Goal: Task Accomplishment & Management: Use online tool/utility

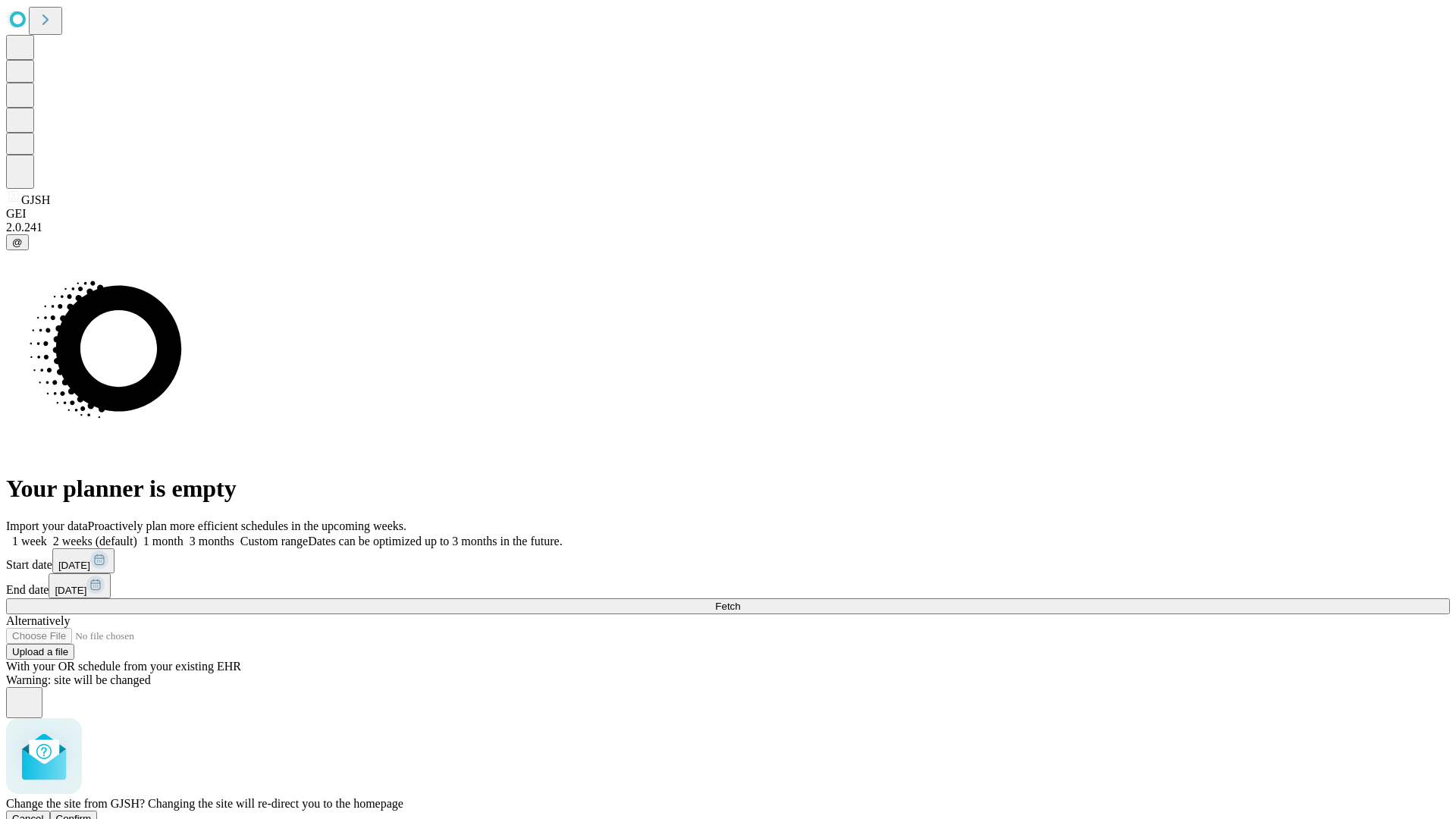
click at [92, 813] on span "Confirm" at bounding box center [74, 819] width 36 height 11
click at [137, 535] on label "2 weeks (default)" at bounding box center [92, 541] width 90 height 13
click at [740, 601] on span "Fetch" at bounding box center [727, 607] width 25 height 11
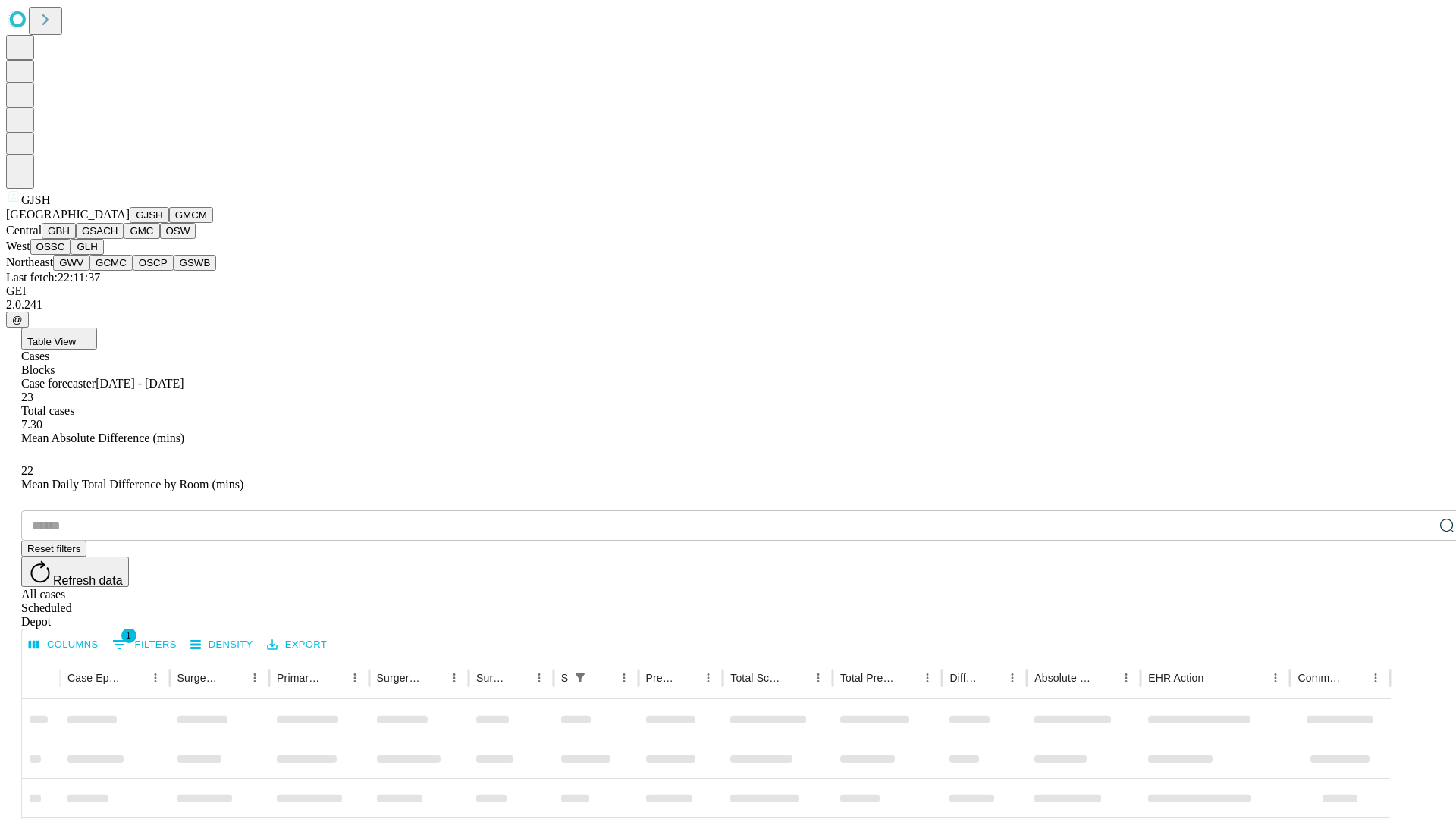
click at [169, 223] on button "GMCM" at bounding box center [191, 215] width 44 height 16
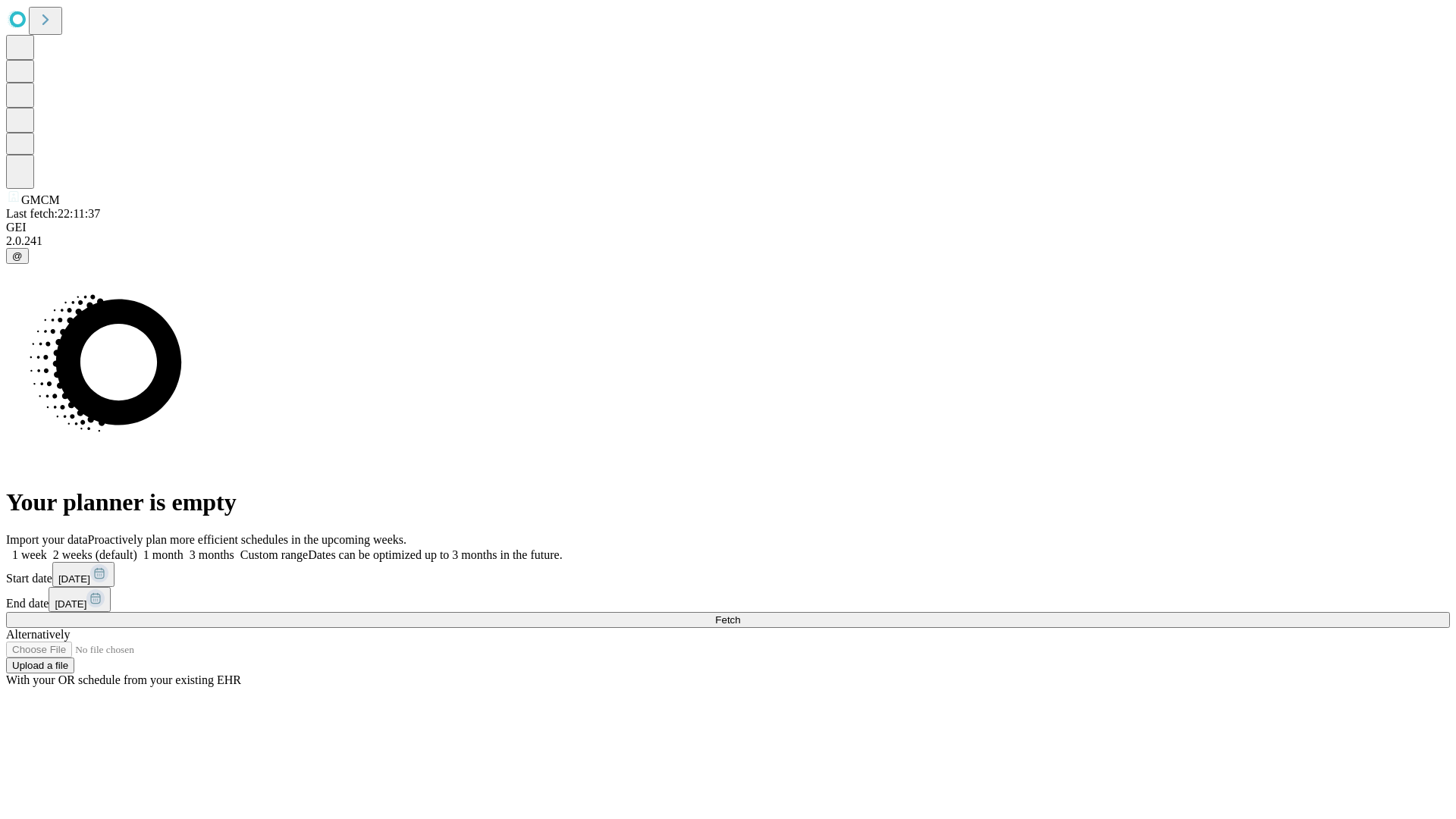
click at [137, 548] on label "2 weeks (default)" at bounding box center [92, 555] width 90 height 13
click at [740, 614] on span "Fetch" at bounding box center [727, 620] width 25 height 11
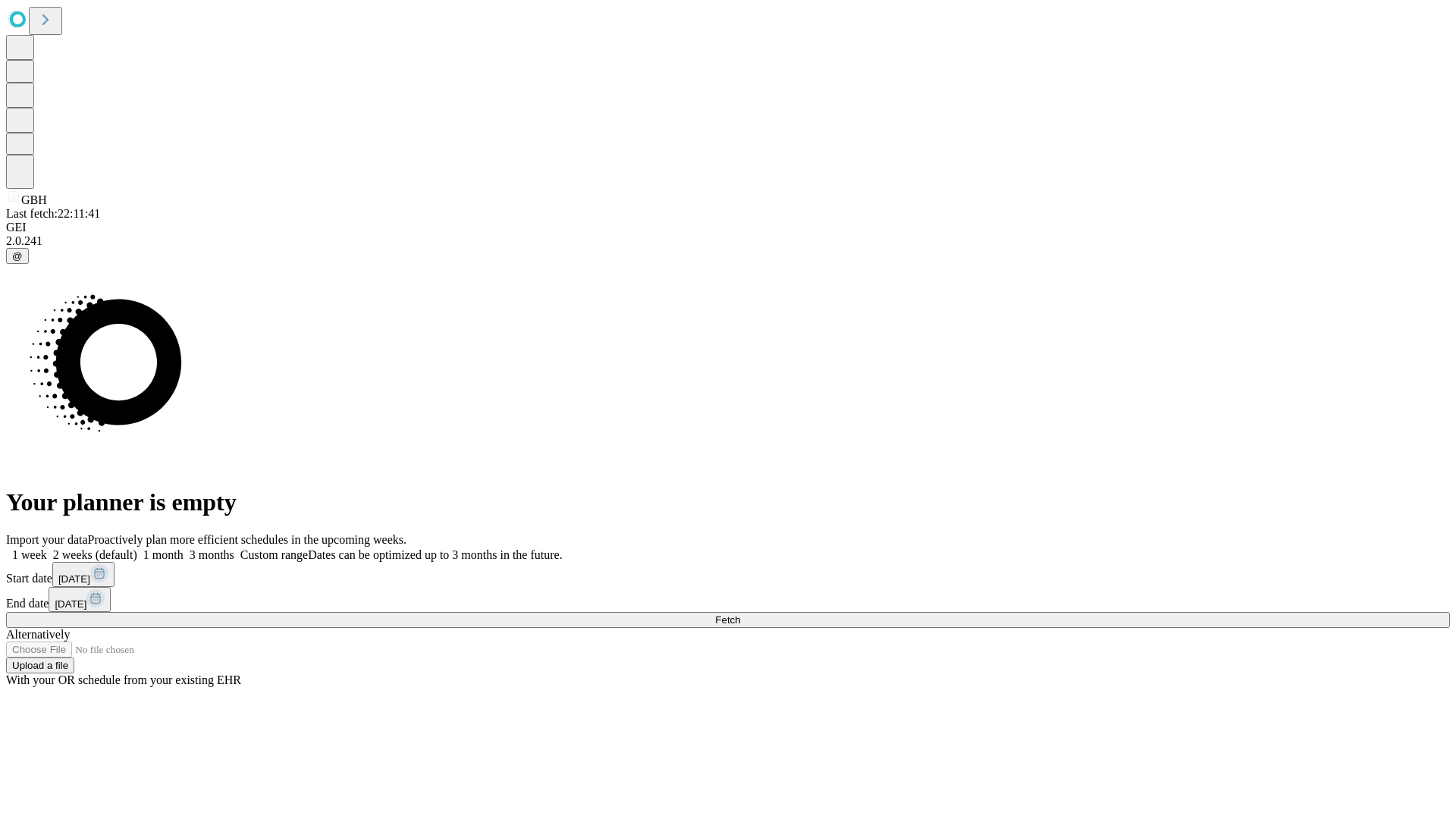
click at [137, 548] on label "2 weeks (default)" at bounding box center [92, 555] width 90 height 13
click at [740, 614] on span "Fetch" at bounding box center [727, 620] width 25 height 11
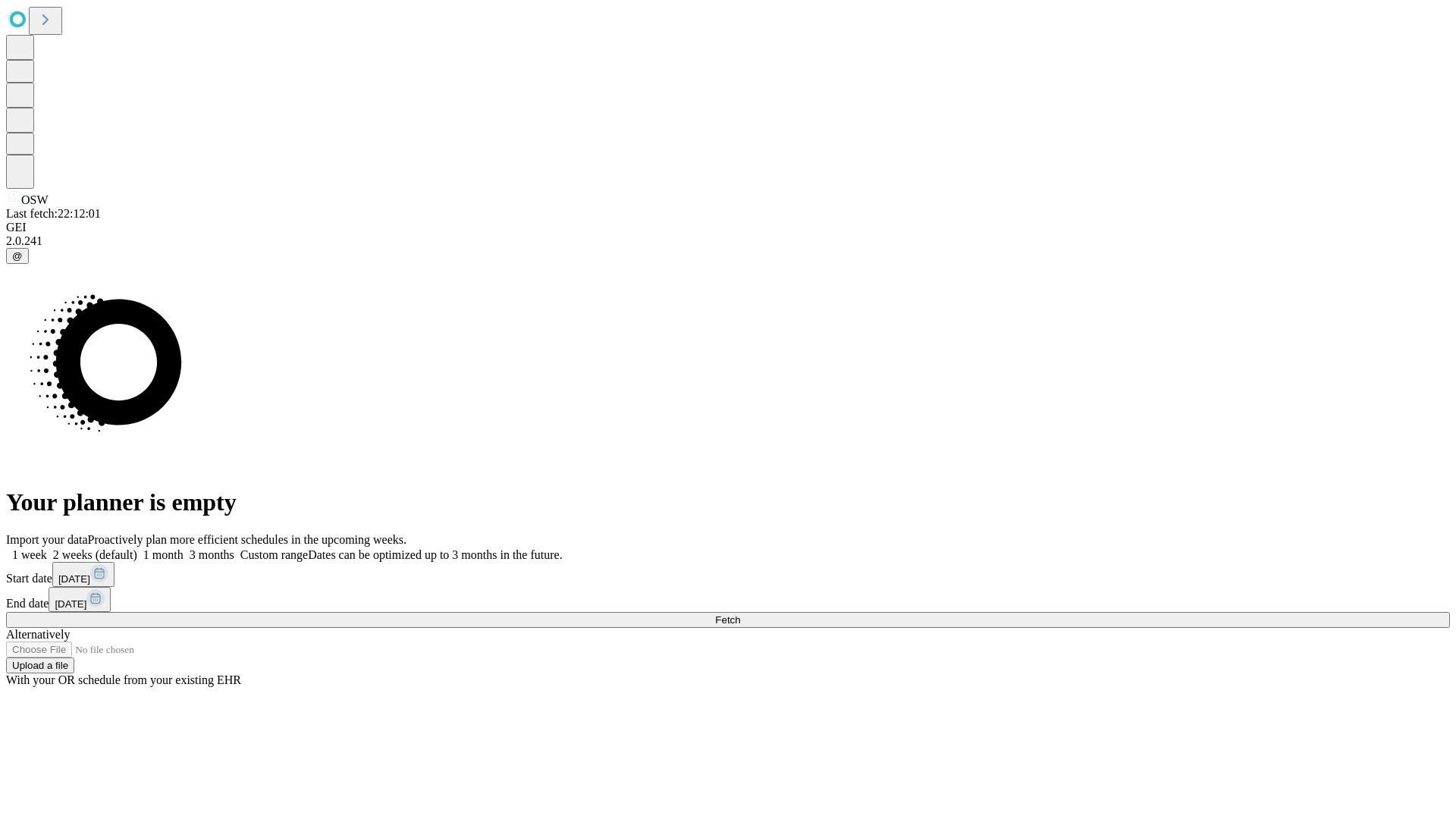
click at [137, 548] on label "2 weeks (default)" at bounding box center [92, 555] width 90 height 13
click at [740, 614] on span "Fetch" at bounding box center [727, 620] width 25 height 11
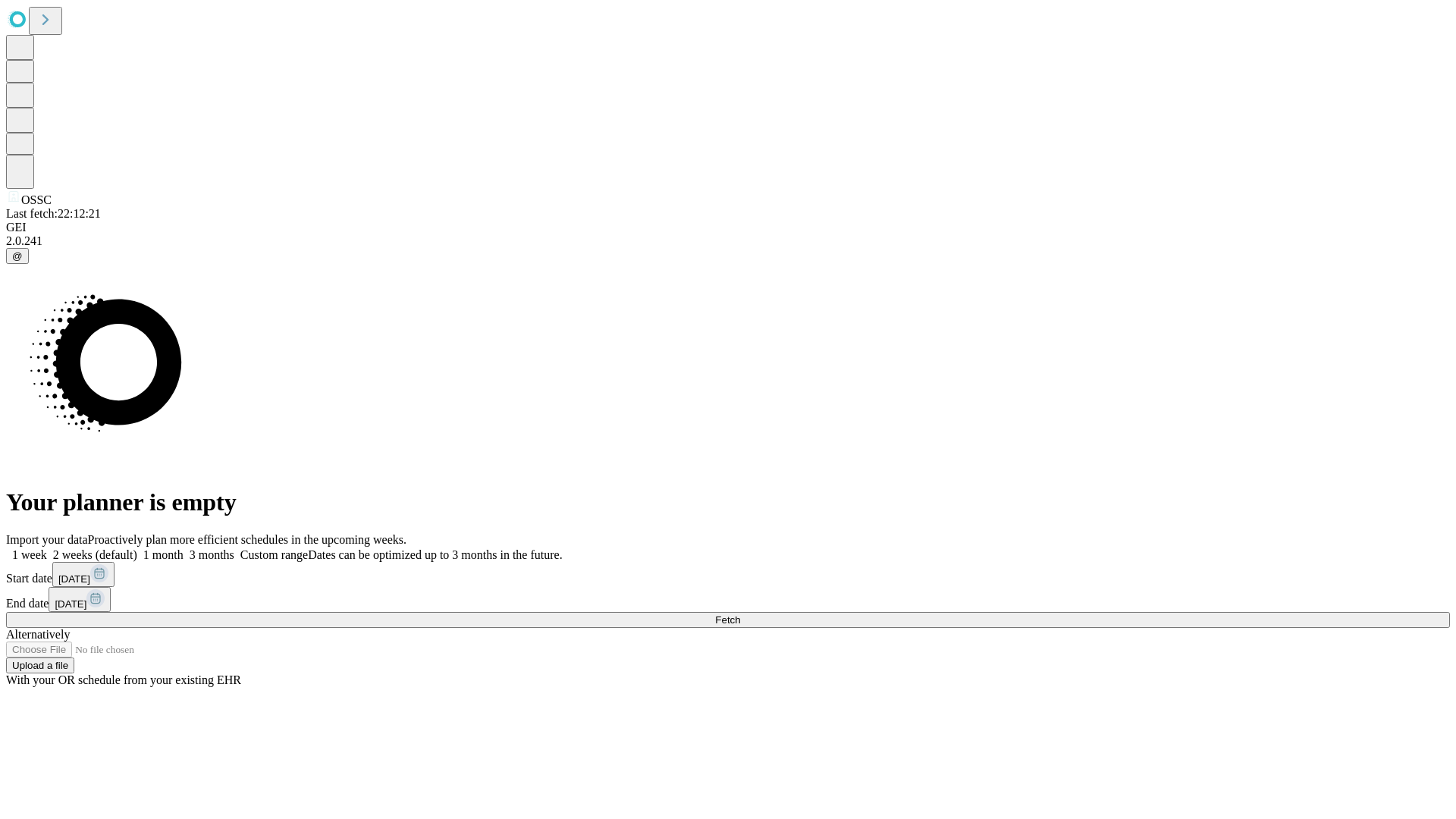
click at [137, 548] on label "2 weeks (default)" at bounding box center [92, 555] width 90 height 13
click at [740, 614] on span "Fetch" at bounding box center [727, 620] width 25 height 11
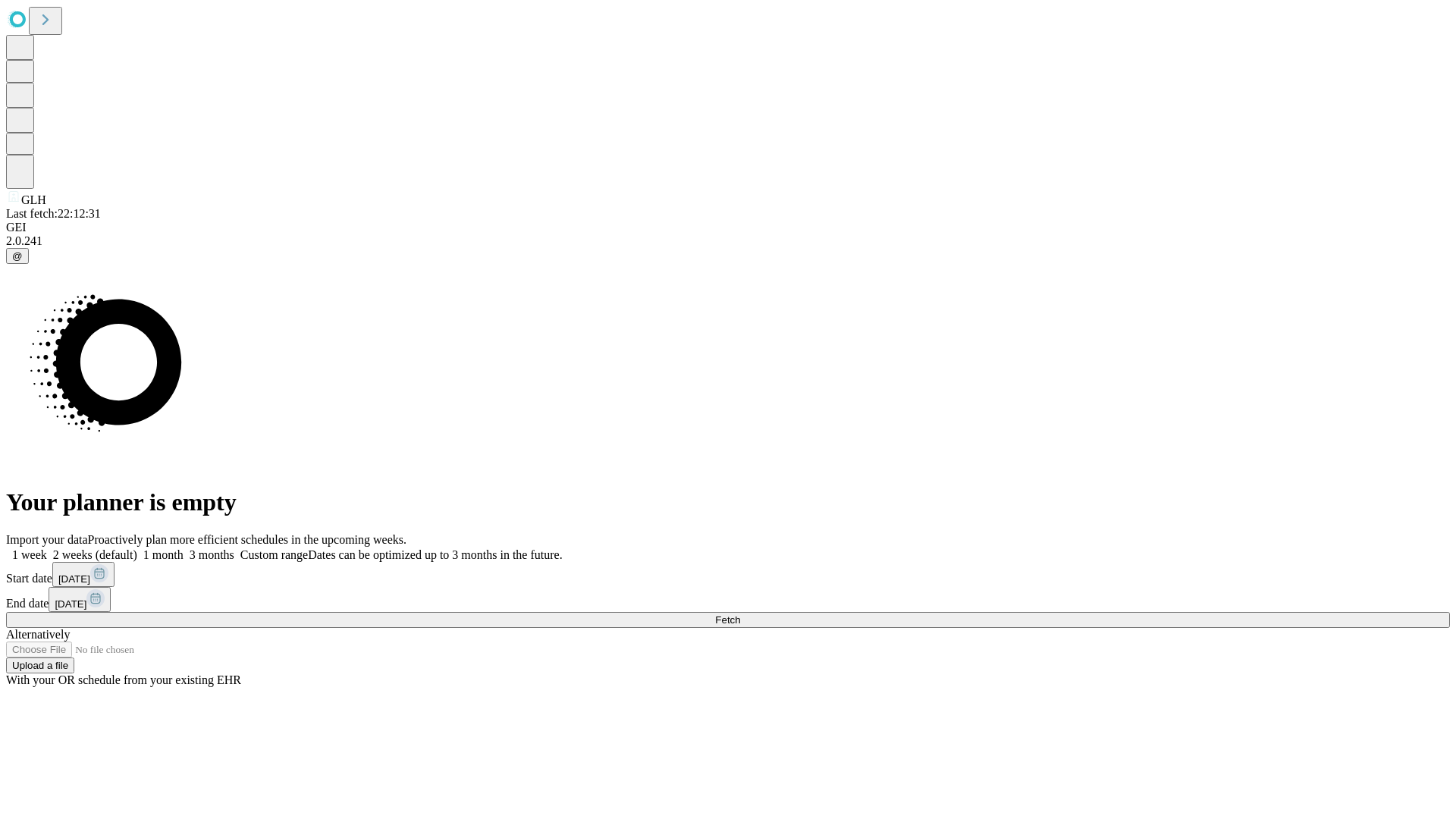
click at [137, 548] on label "2 weeks (default)" at bounding box center [92, 555] width 90 height 13
click at [740, 614] on span "Fetch" at bounding box center [727, 620] width 25 height 11
click at [137, 548] on label "2 weeks (default)" at bounding box center [92, 555] width 90 height 13
click at [740, 614] on span "Fetch" at bounding box center [727, 620] width 25 height 11
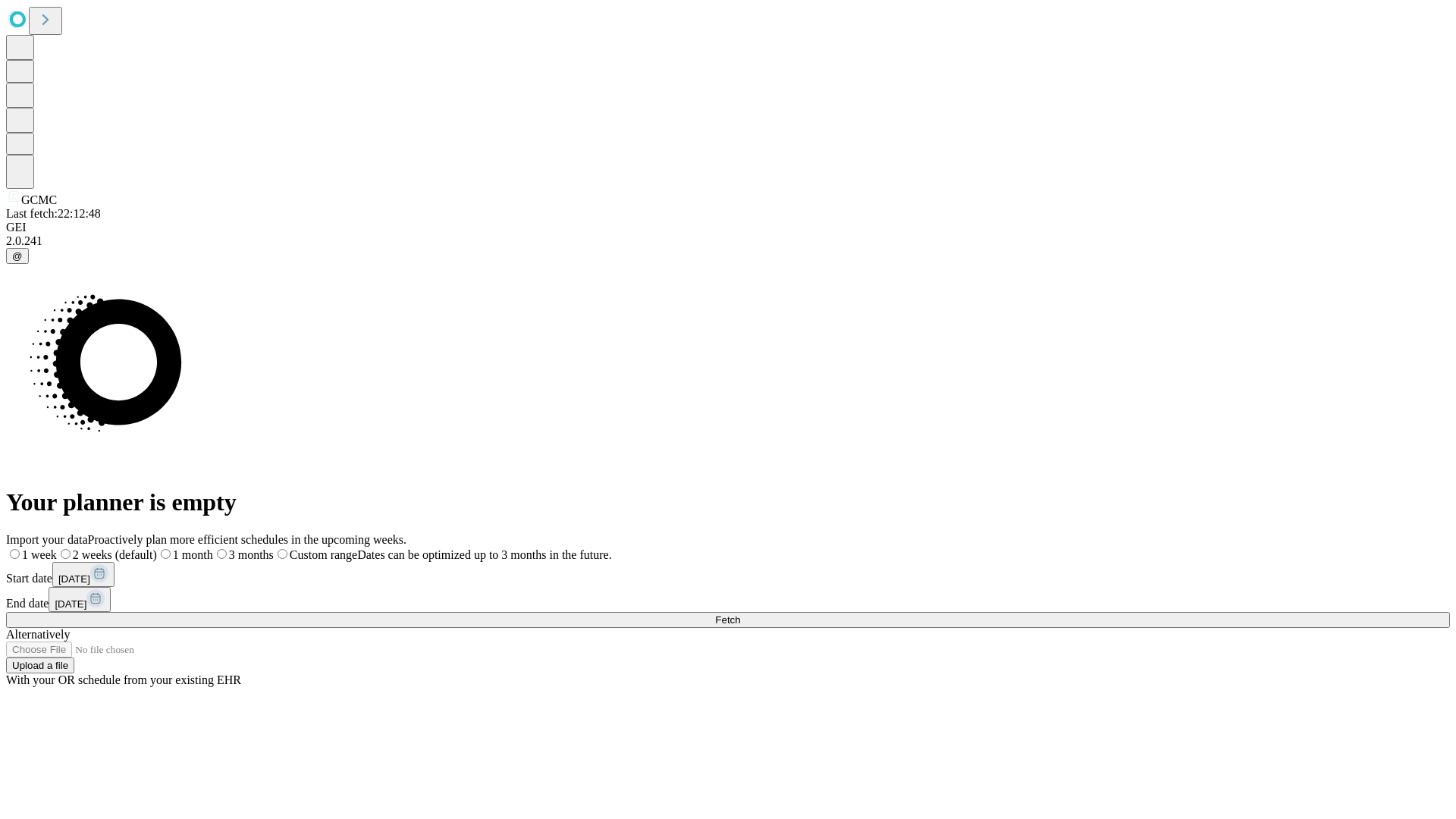
click at [740, 614] on span "Fetch" at bounding box center [727, 620] width 25 height 11
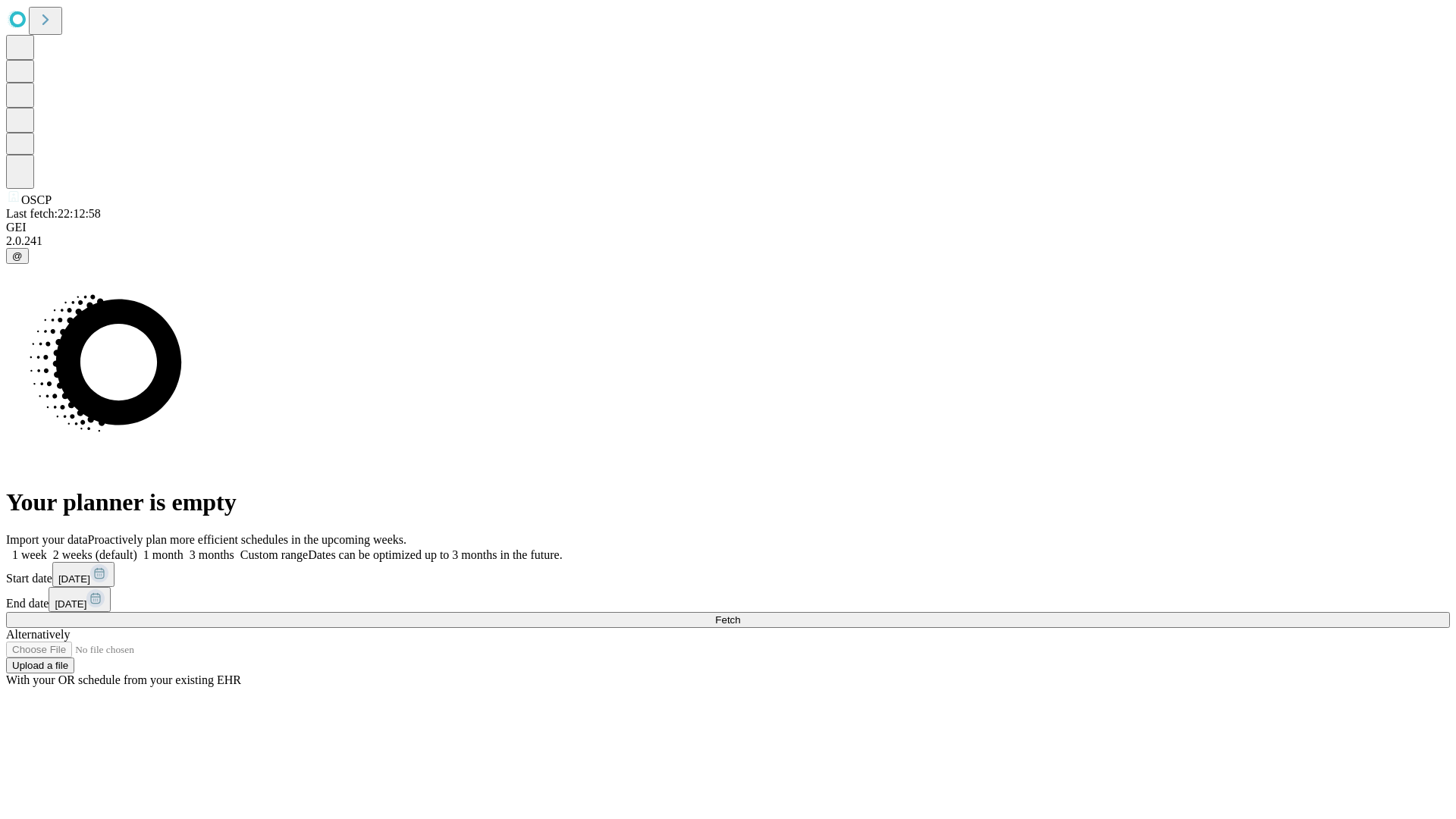
click at [137, 548] on label "2 weeks (default)" at bounding box center [92, 555] width 90 height 13
click at [740, 614] on span "Fetch" at bounding box center [727, 620] width 25 height 11
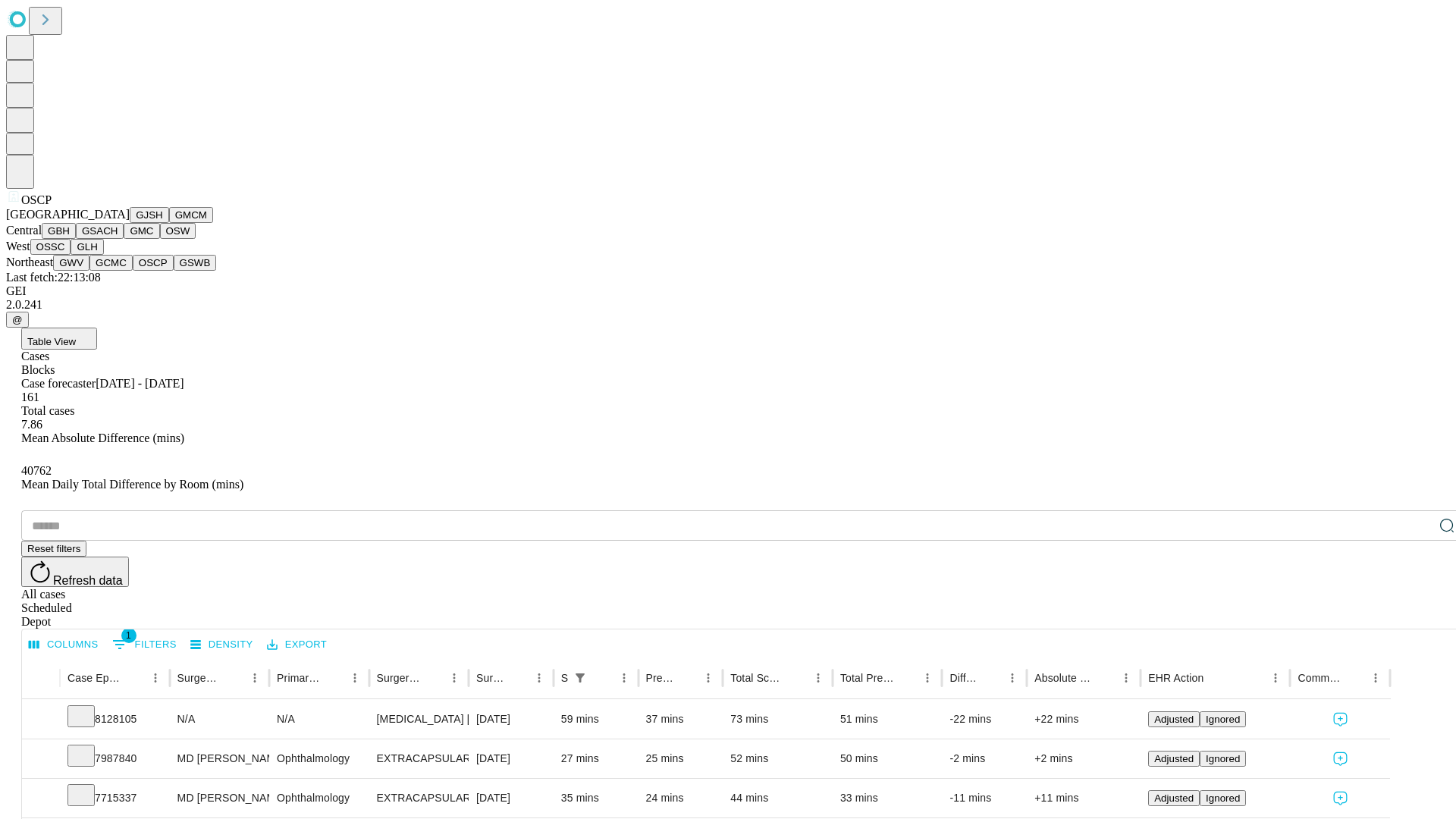
click at [173, 271] on button "GSWB" at bounding box center [194, 263] width 43 height 16
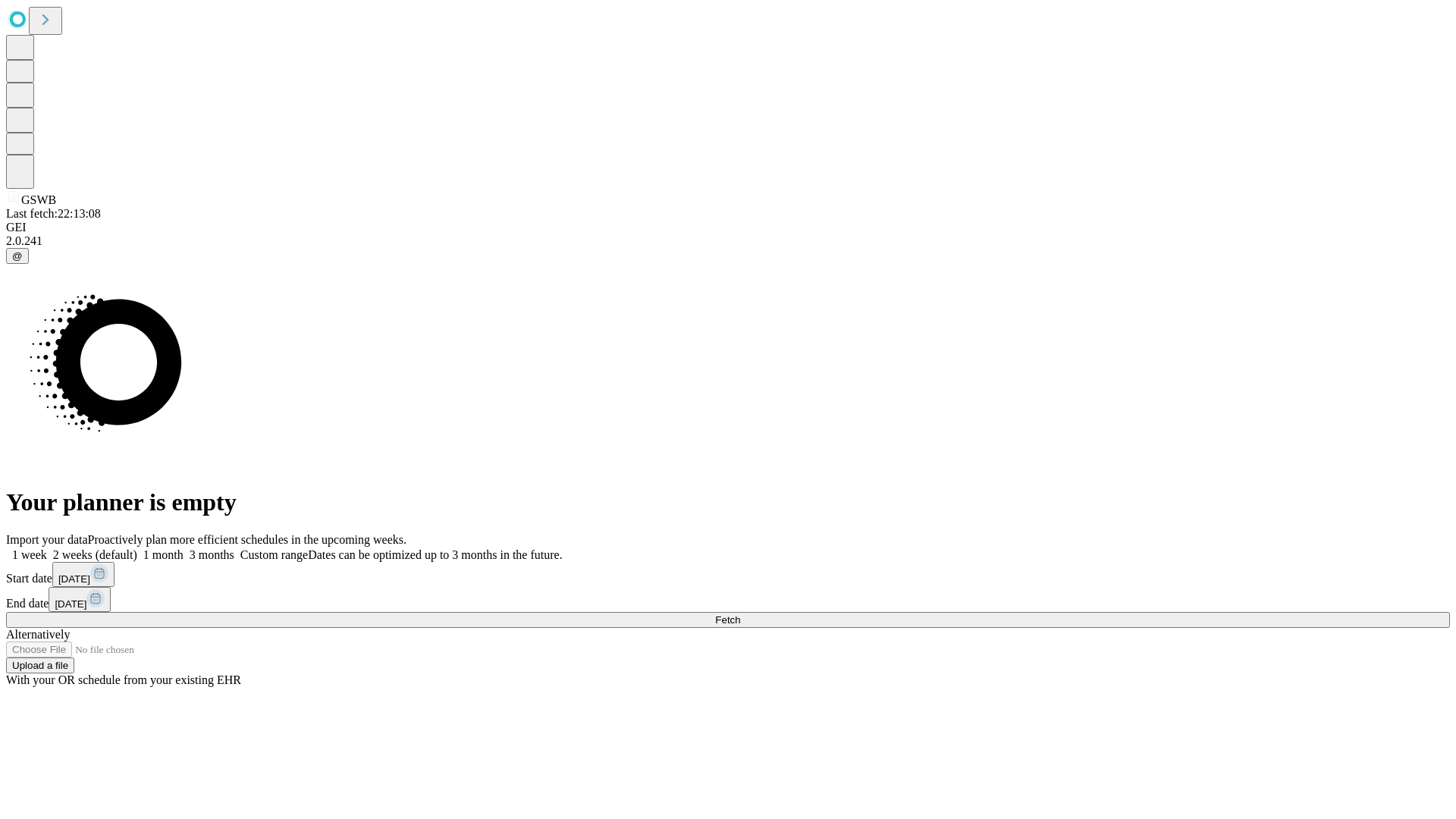
click at [137, 548] on label "2 weeks (default)" at bounding box center [92, 555] width 90 height 13
click at [740, 614] on span "Fetch" at bounding box center [727, 620] width 25 height 11
